Goal: Information Seeking & Learning: Understand process/instructions

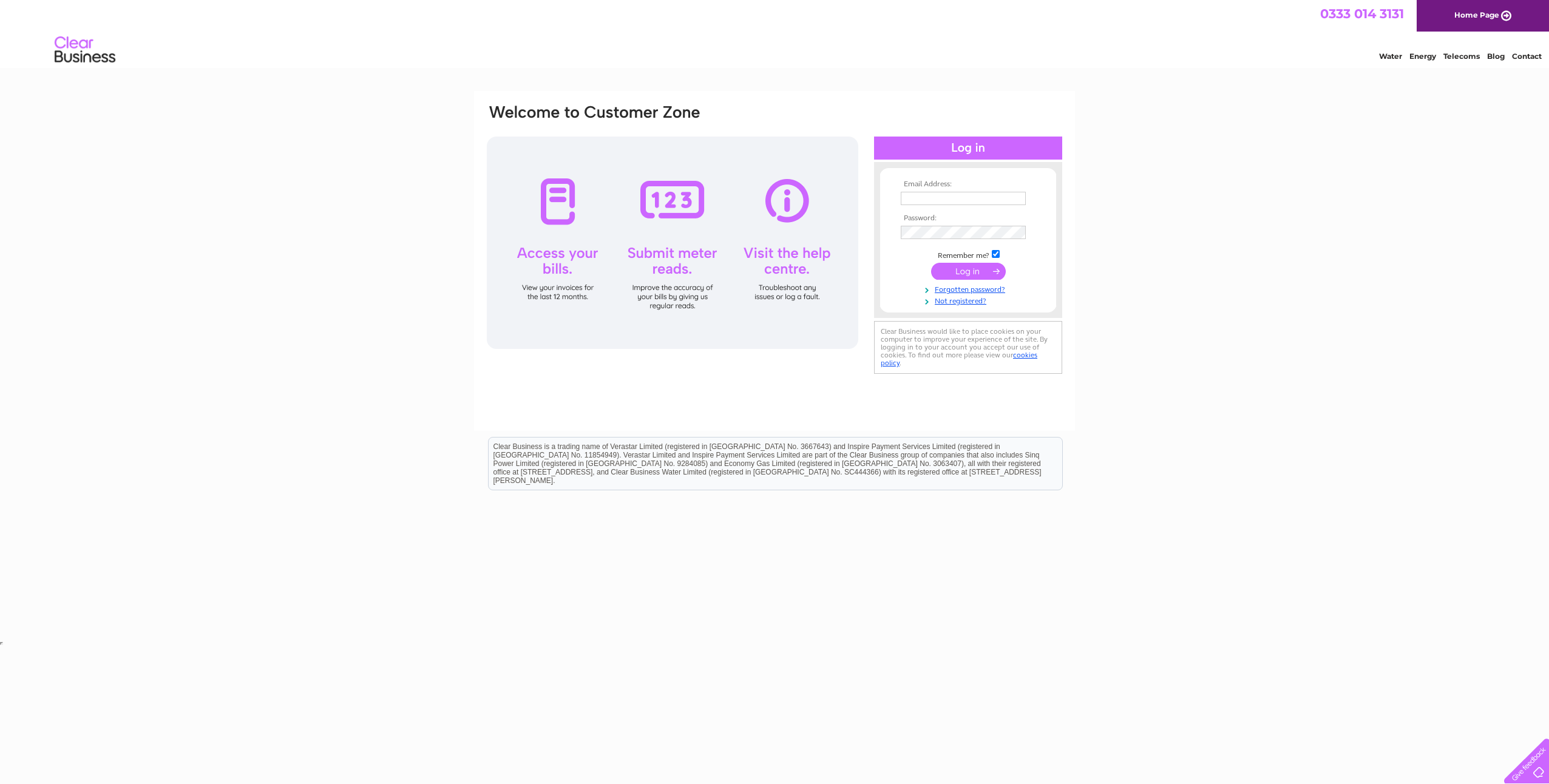
click at [934, 197] on input "text" at bounding box center [964, 198] width 125 height 13
type input "[EMAIL_ADDRESS][DOMAIN_NAME]"
drag, startPoint x: 982, startPoint y: 270, endPoint x: 917, endPoint y: 273, distance: 65.1
click at [982, 270] on input "submit" at bounding box center [968, 273] width 75 height 17
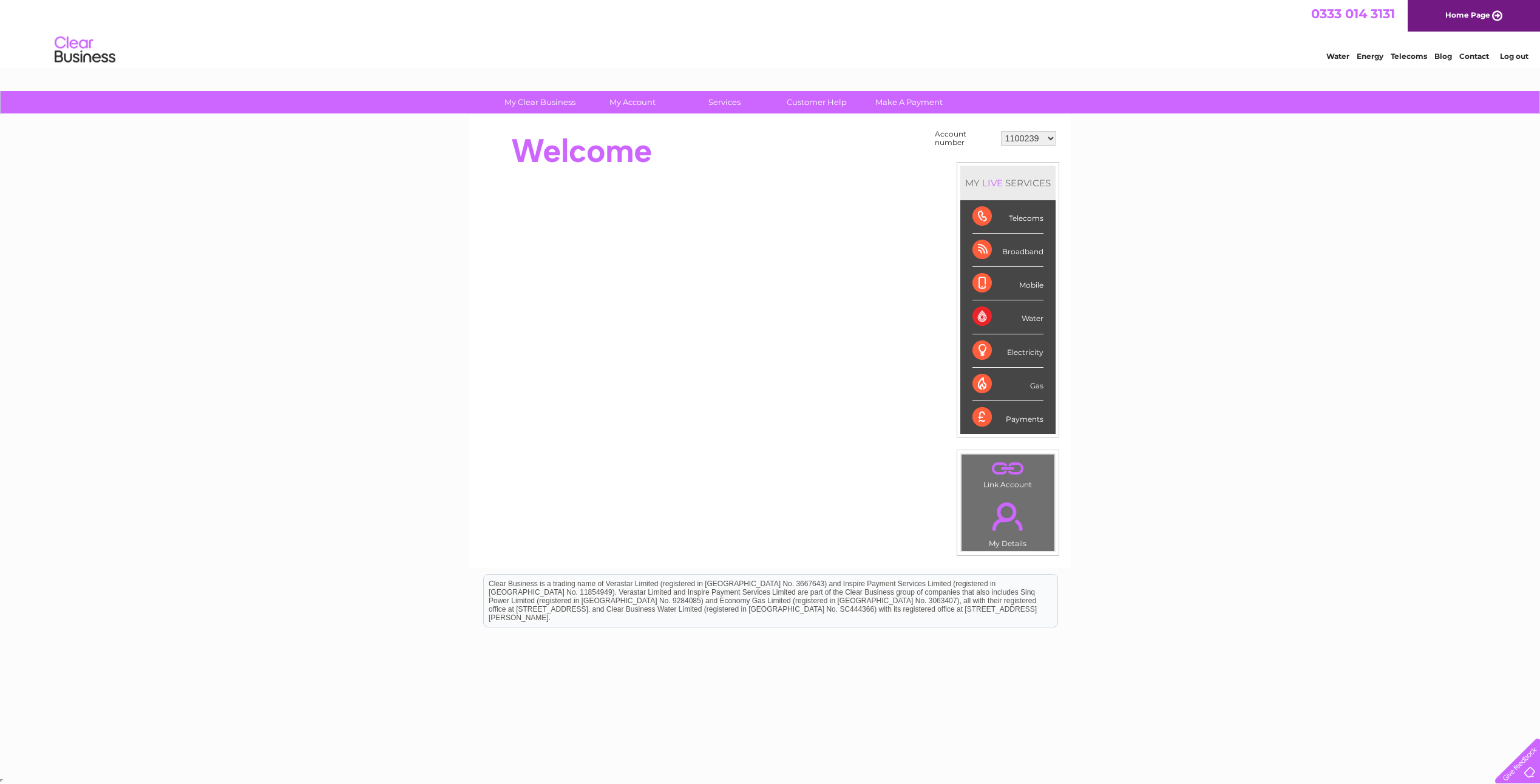
click at [1050, 136] on select "1100239 30284276 30286940 30287957 30298651 30298652 30298653 30298654 30298655…" at bounding box center [1029, 137] width 55 height 14
select select "30317620"
click at [1001, 131] on select "1100239 30284276 30286940 30287957 30298651 30298652 30298653 30298654 30298655…" at bounding box center [1029, 137] width 55 height 14
click at [554, 175] on link "My Preferences" at bounding box center [545, 177] width 100 height 25
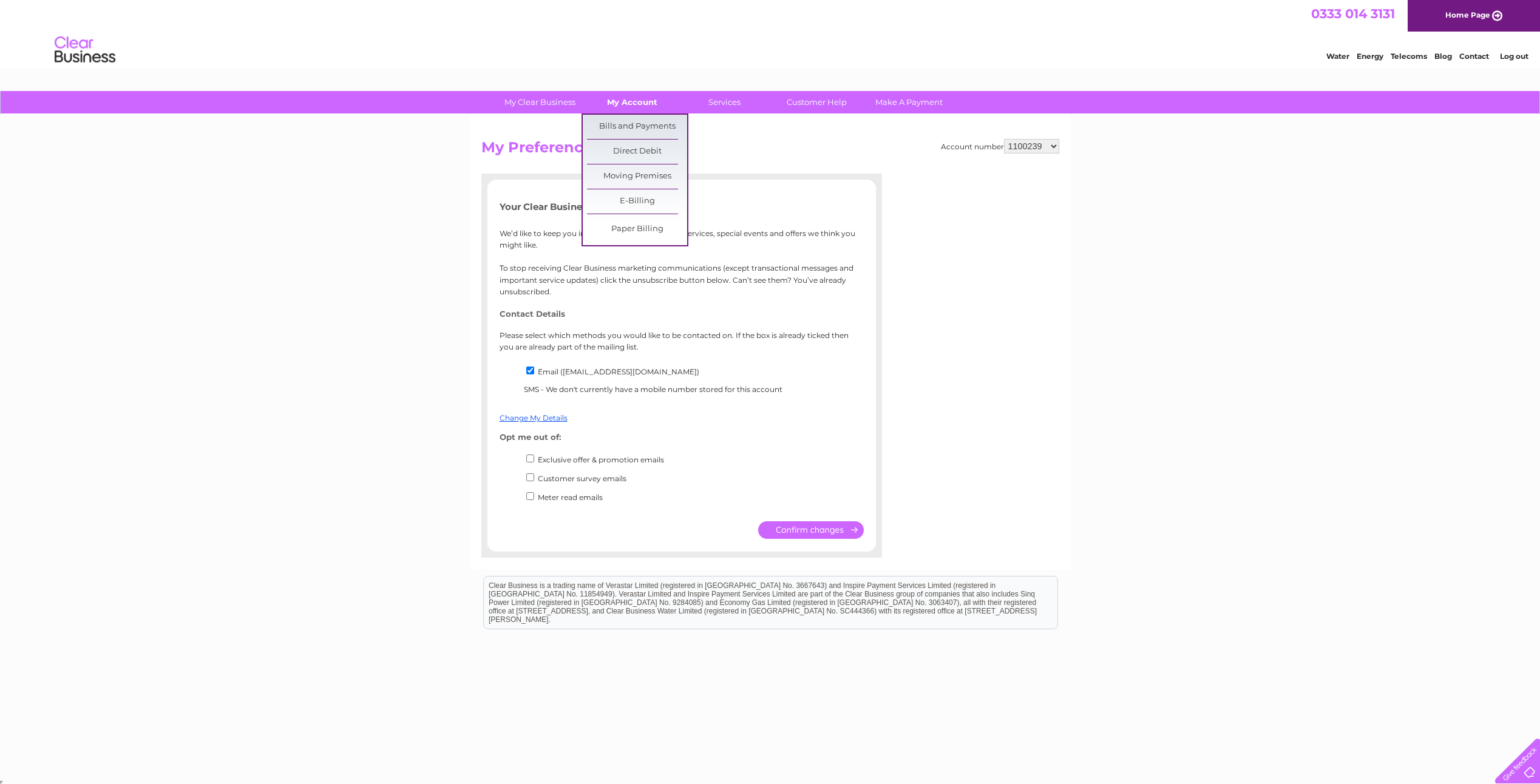
click at [636, 102] on link "My Account" at bounding box center [633, 102] width 100 height 23
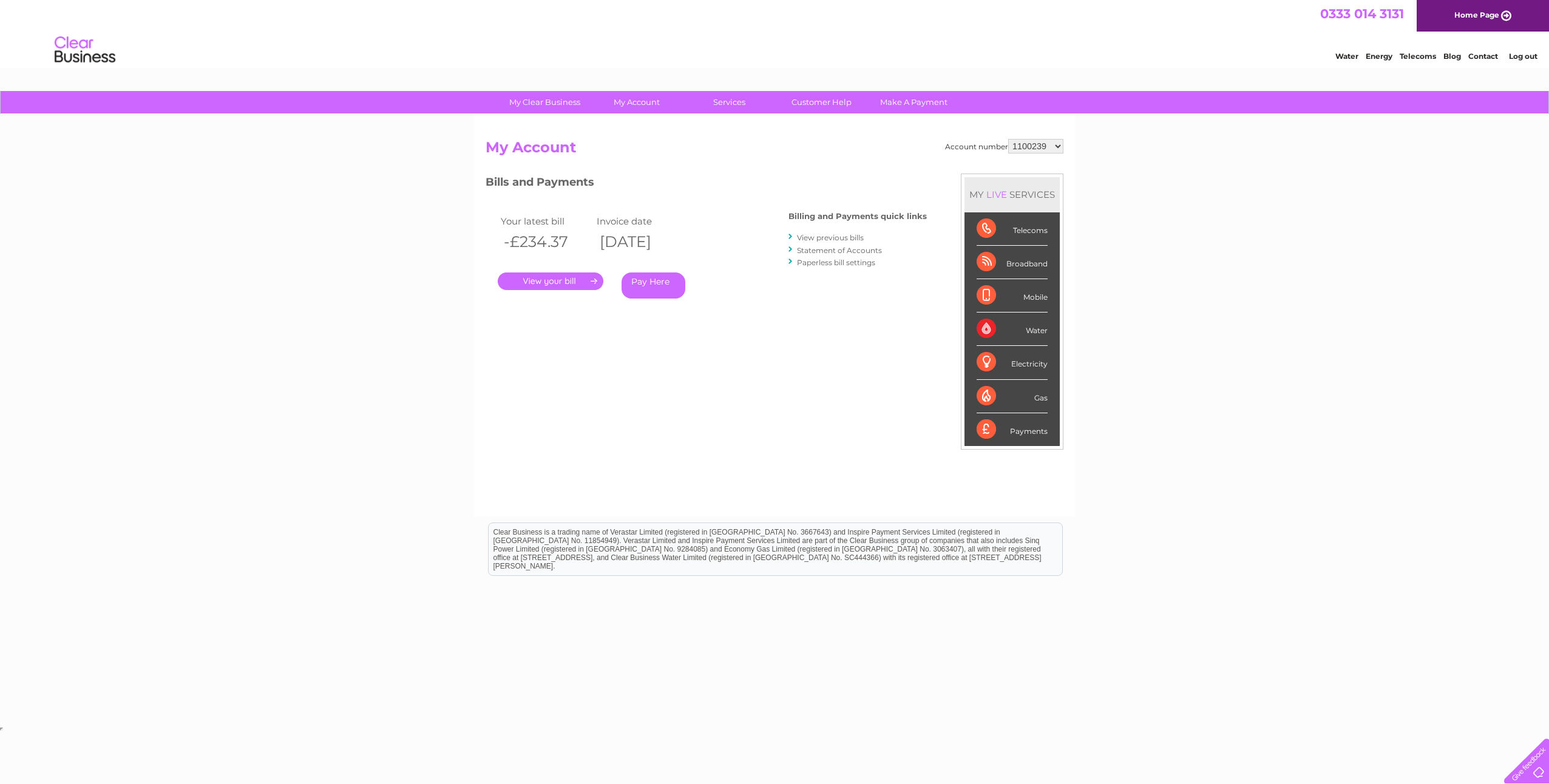
click at [853, 265] on link "Paperless bill settings" at bounding box center [836, 262] width 79 height 9
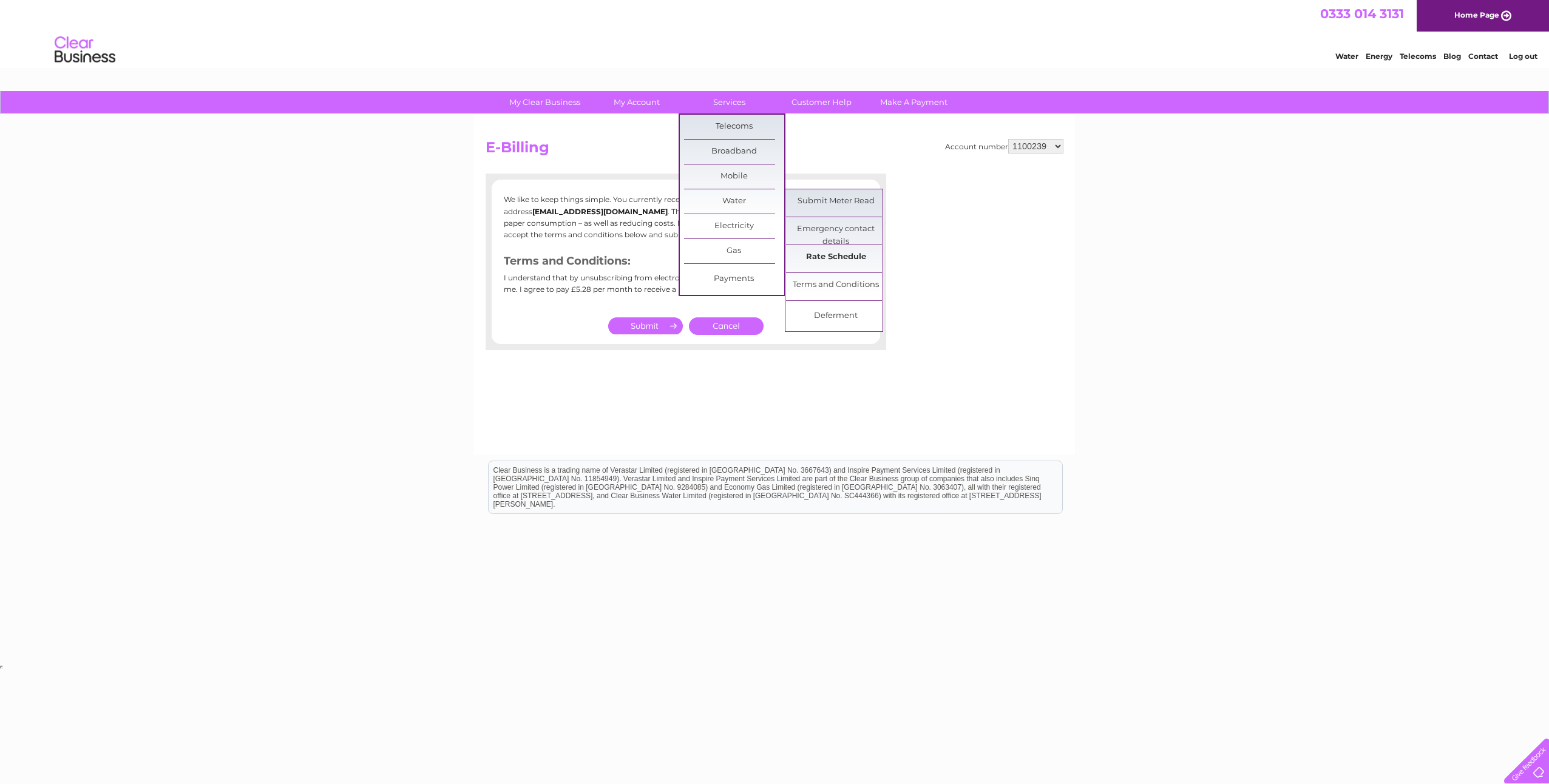
click at [858, 256] on link "Rate Schedule" at bounding box center [837, 258] width 100 height 25
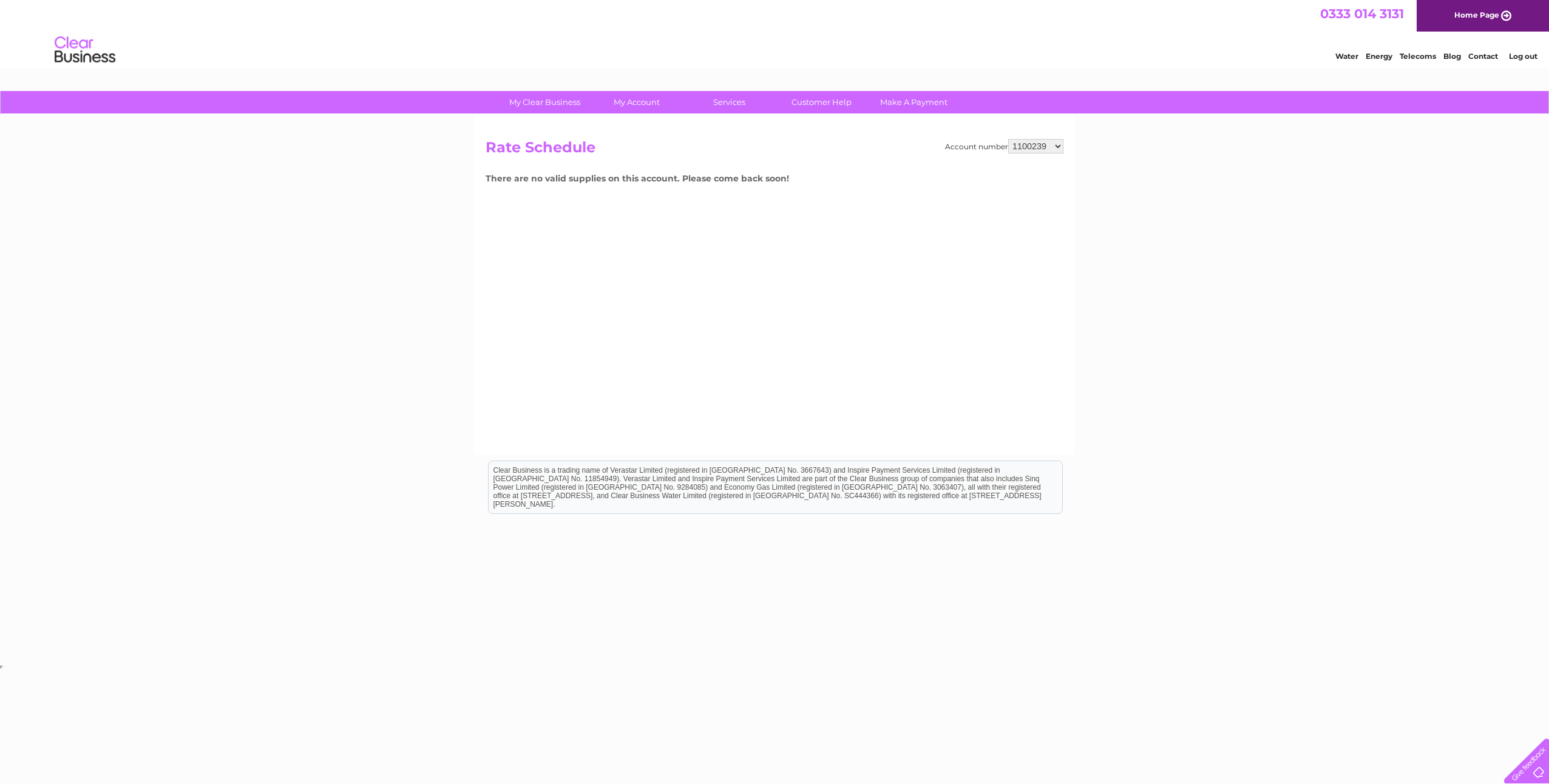
click at [1051, 143] on select "1100239 30284276 30286940 30287957 30298651 30298652 30298653 30298654 30298655…" at bounding box center [1036, 146] width 55 height 14
select select "30317620"
click at [1008, 139] on select "1100239 30284276 30286940 30287957 30298651 30298652 30298653 30298654 30298655…" at bounding box center [1036, 146] width 55 height 14
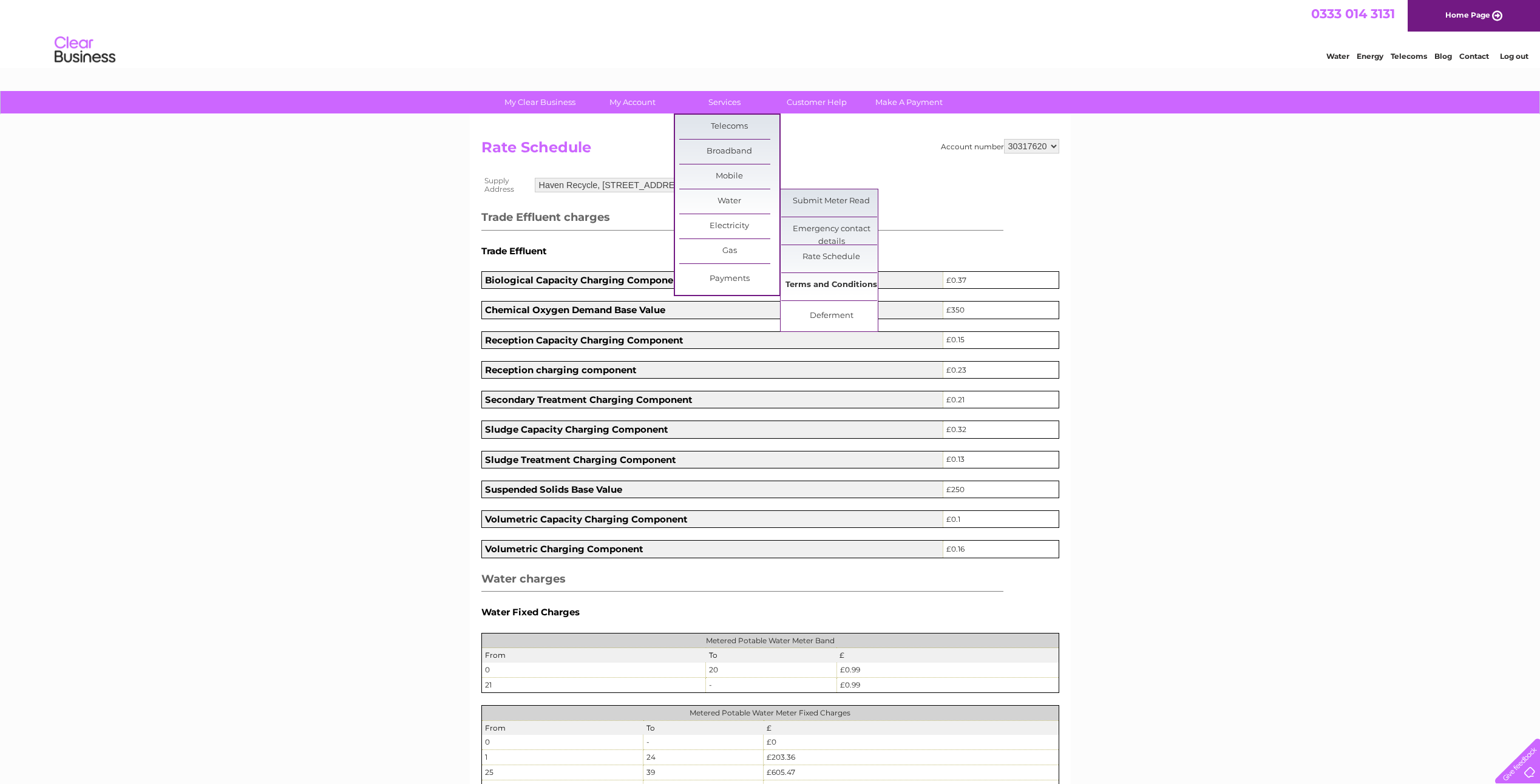
click at [837, 283] on link "Terms and Conditions" at bounding box center [832, 285] width 100 height 25
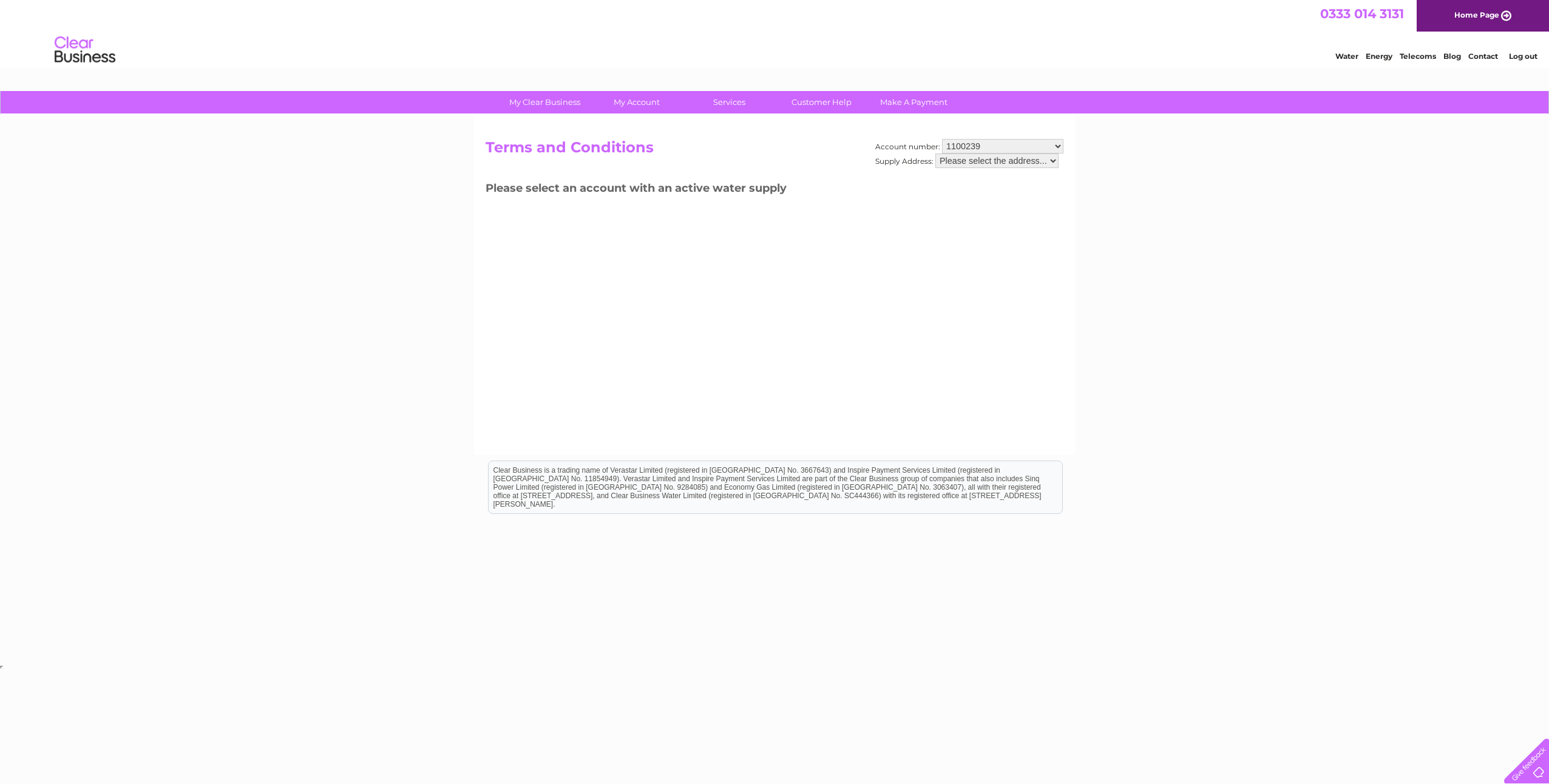
click at [1052, 145] on select "1100239 30284276 30286940 30287957 30298651 30298652 30298653 30298654 30298655…" at bounding box center [1002, 146] width 121 height 14
select select "30317620"
click at [942, 139] on select "1100239 30284276 30286940 30287957 30298651 30298652 30298653 30298654 30298655…" at bounding box center [1002, 146] width 121 height 14
click at [1002, 158] on select "Please select the address..." at bounding box center [997, 160] width 123 height 14
click at [936, 153] on select "Please select the address..." at bounding box center [997, 160] width 123 height 14
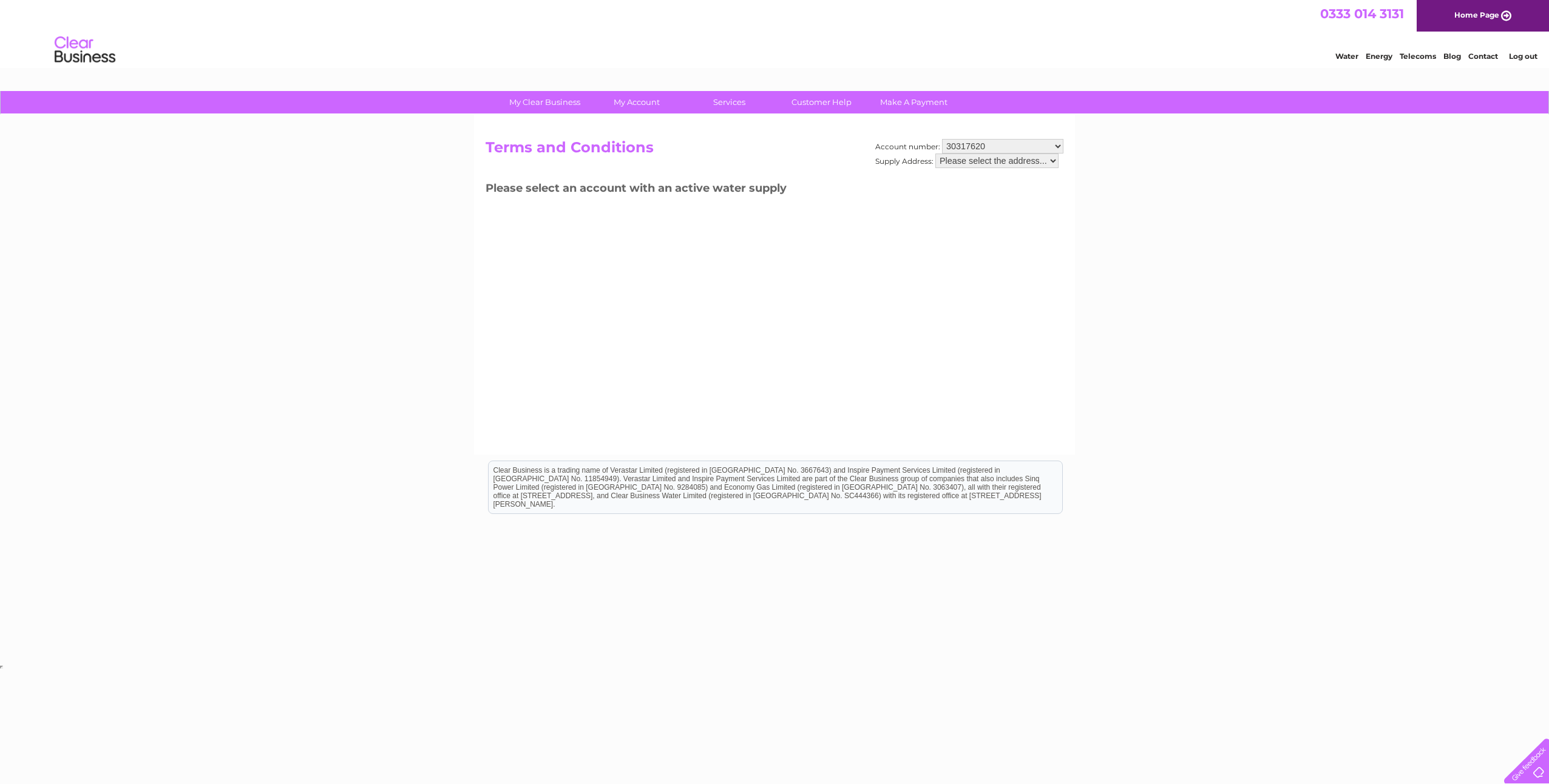
click at [994, 150] on select "1100239 30284276 30286940 30287957 30298651 30298652 30298653 30298654 30298655…" at bounding box center [1002, 146] width 121 height 14
click at [529, 309] on div "Account number: 1100239 30284276 30286940 30287957 30298651 30298652 30298653 3…" at bounding box center [774, 284] width 601 height 340
click at [849, 103] on link "Customer Help" at bounding box center [821, 102] width 100 height 23
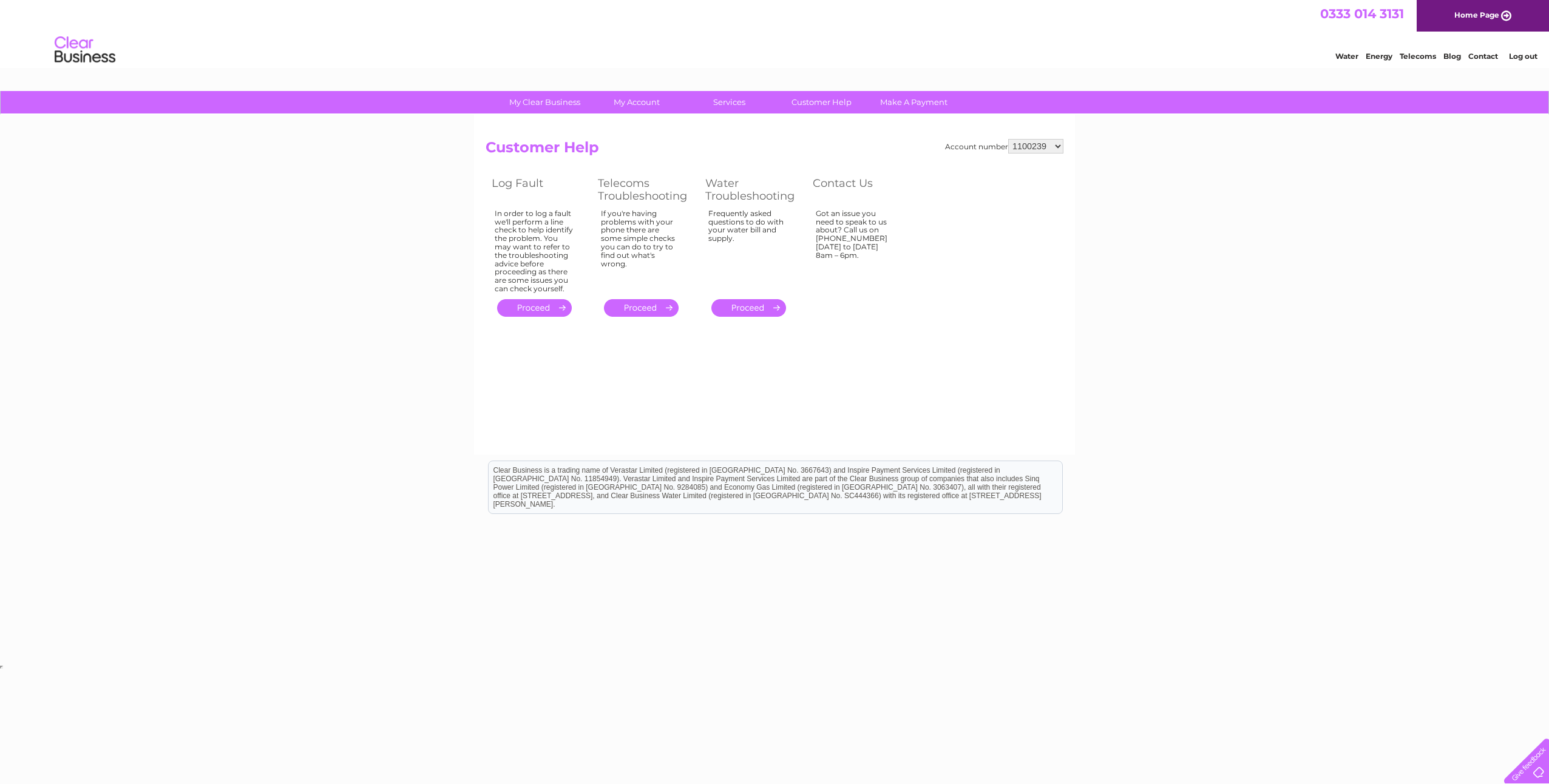
click at [762, 308] on link "." at bounding box center [748, 308] width 75 height 18
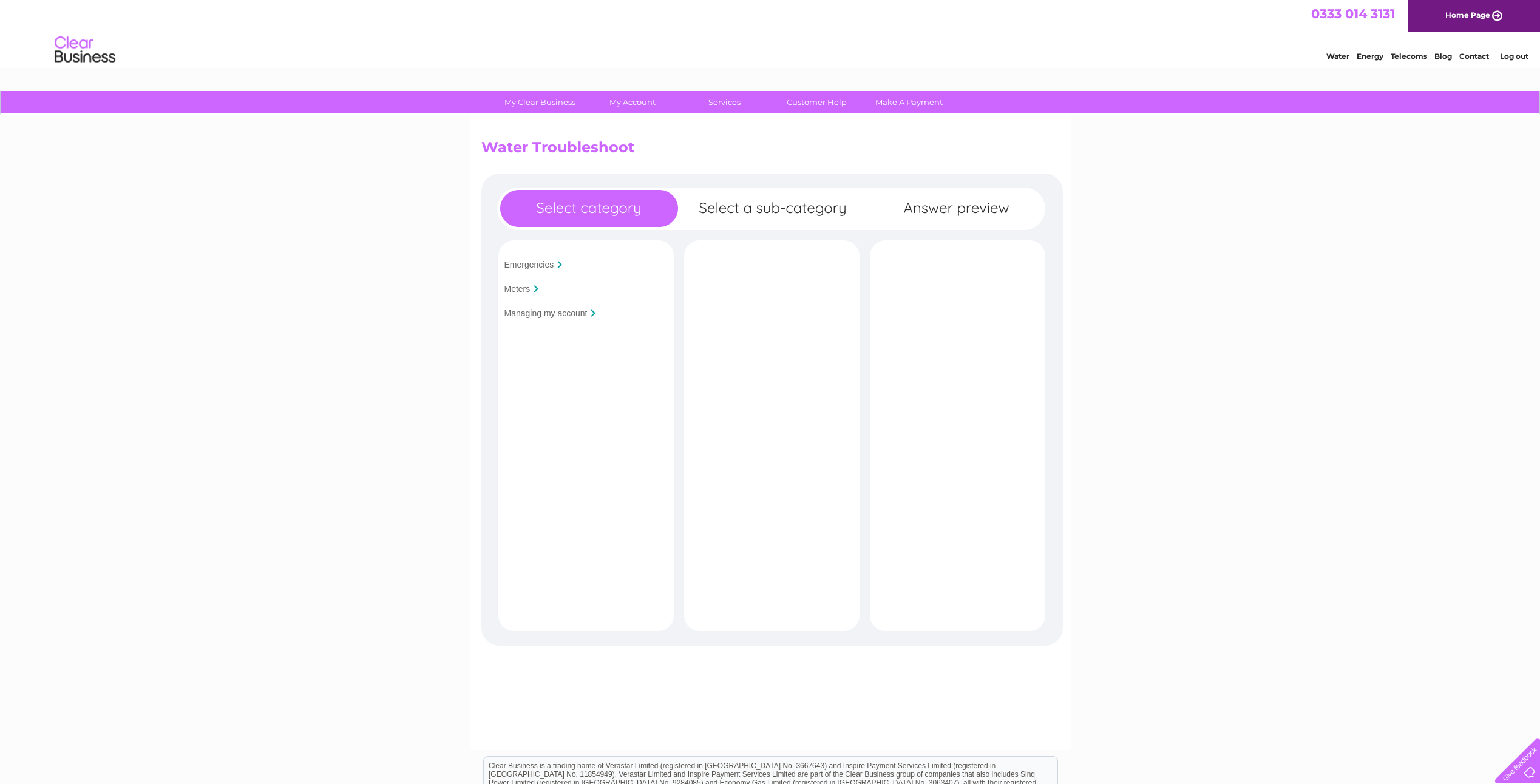
click at [554, 310] on input "Managing my account" at bounding box center [546, 313] width 83 height 9
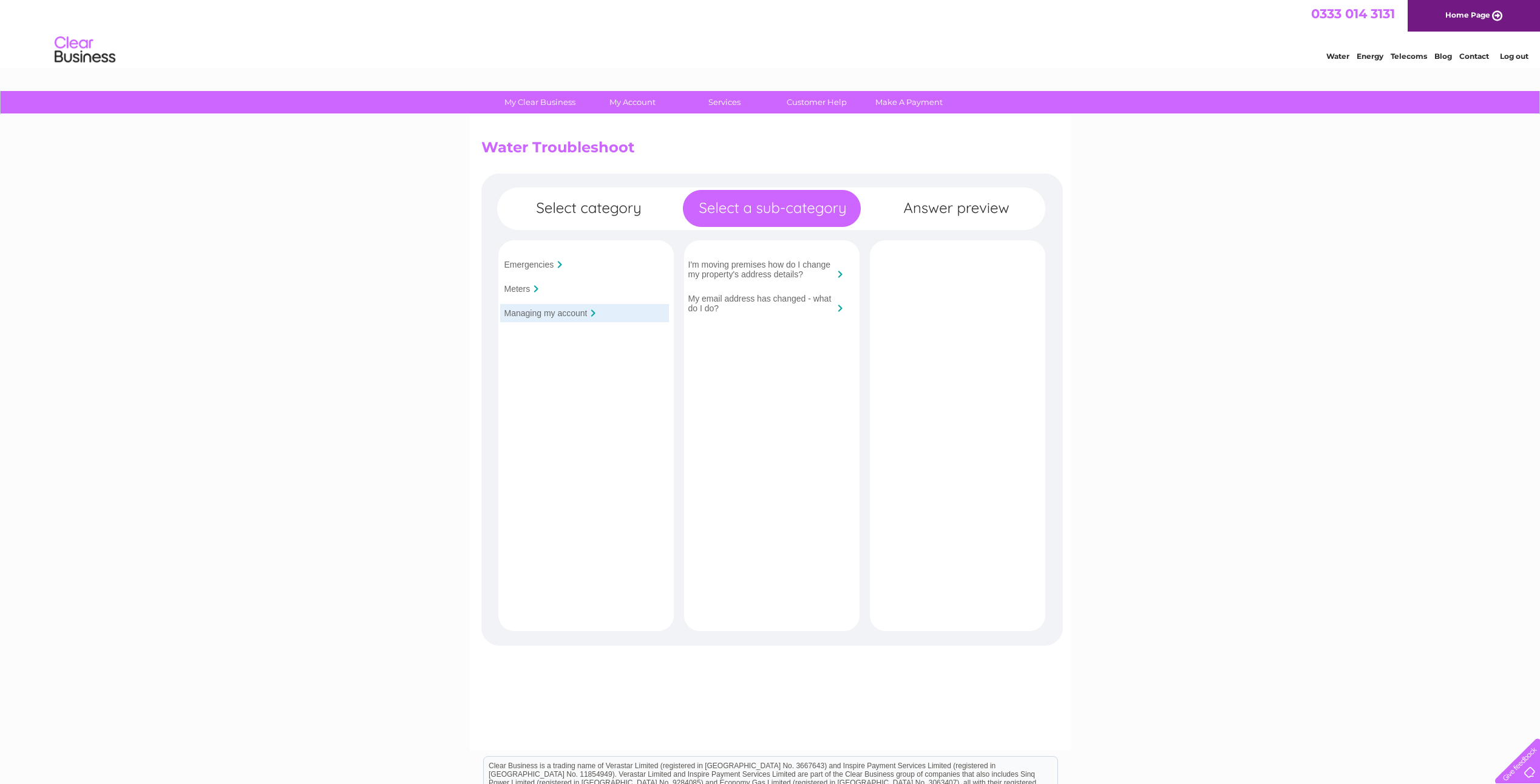
click at [1514, 53] on link "Log out" at bounding box center [1513, 56] width 28 height 9
